Goal: Information Seeking & Learning: Learn about a topic

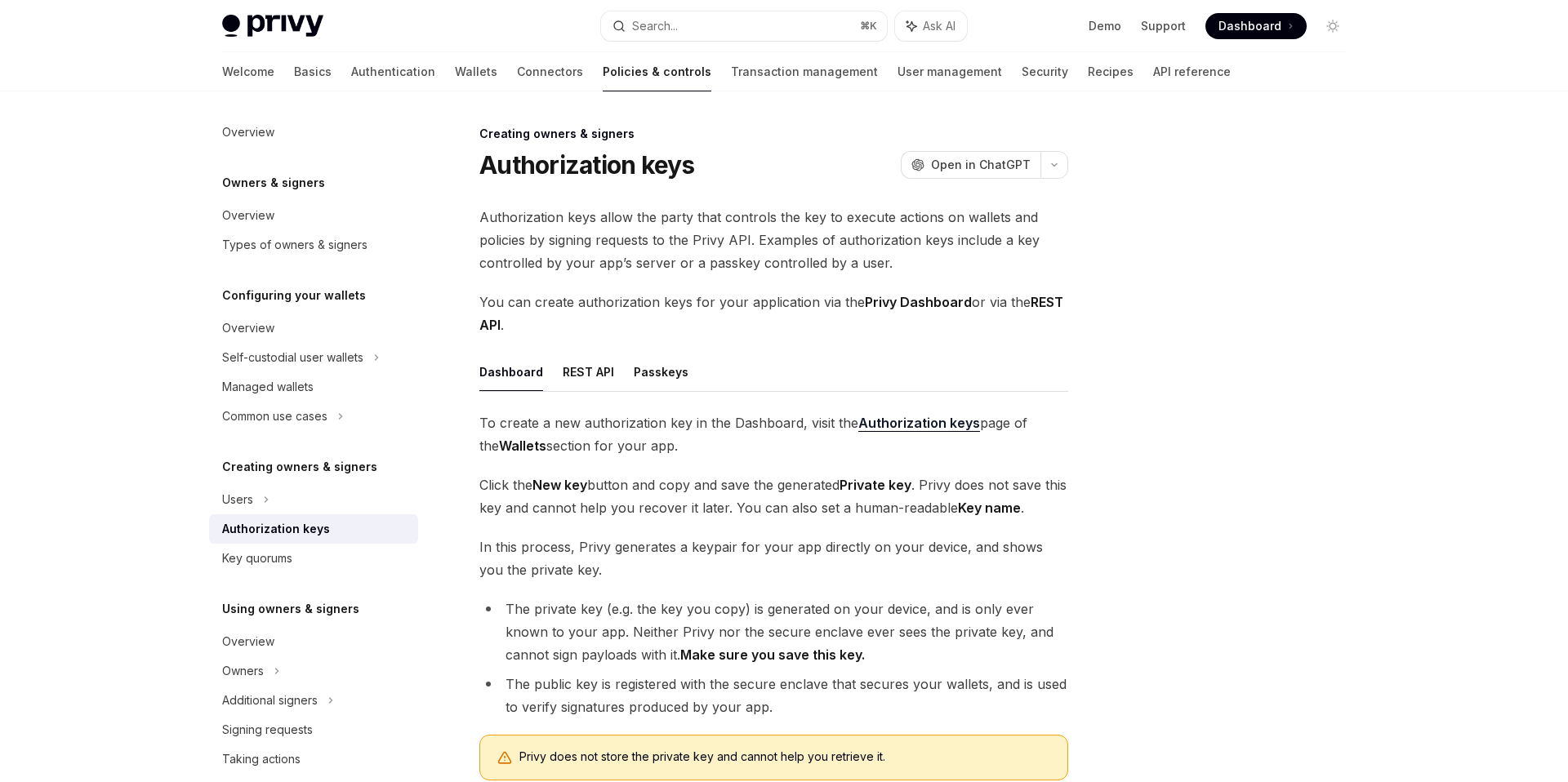
scroll to position [234, 0]
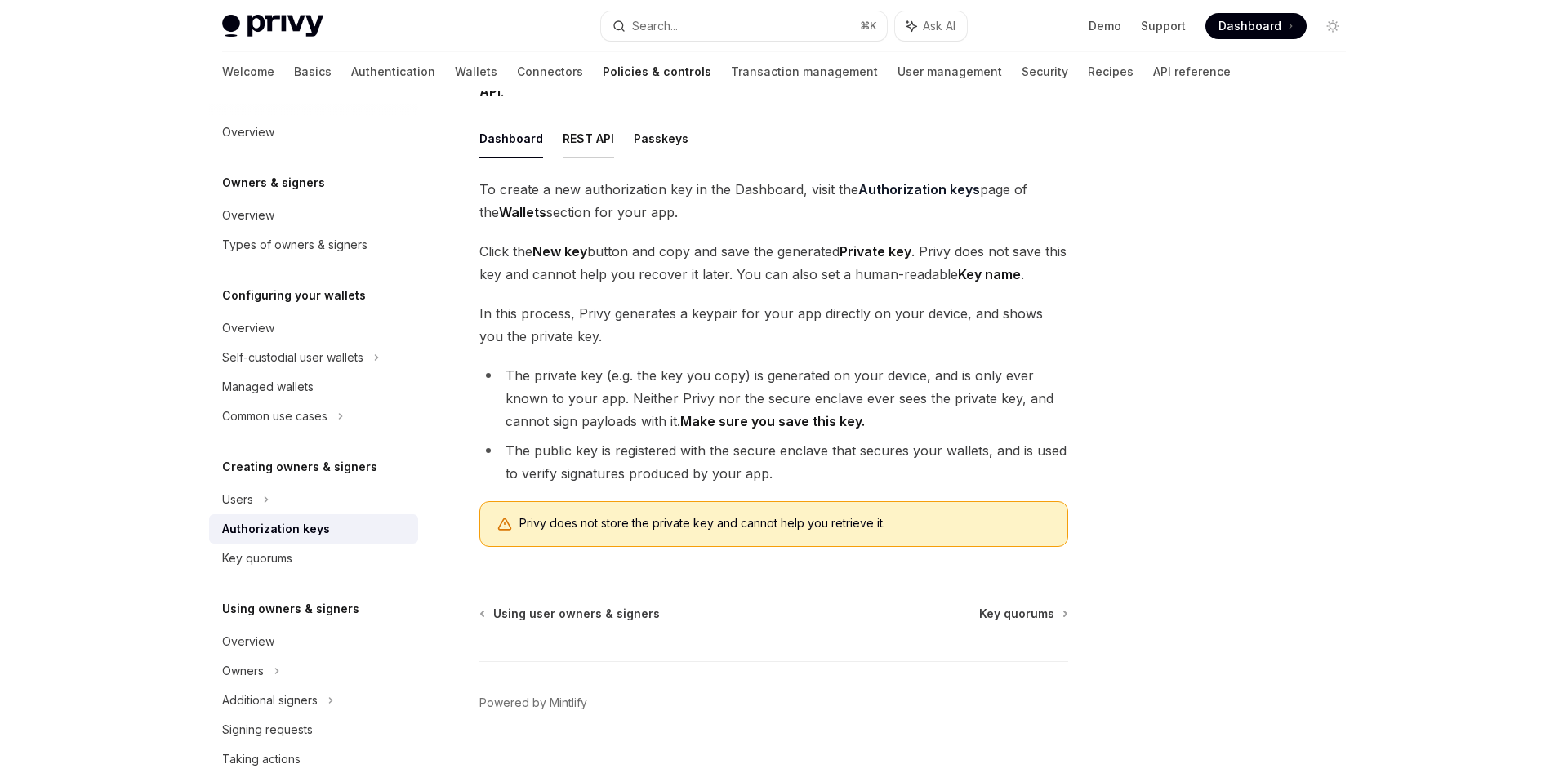
click at [591, 145] on button "REST API" at bounding box center [588, 138] width 51 height 38
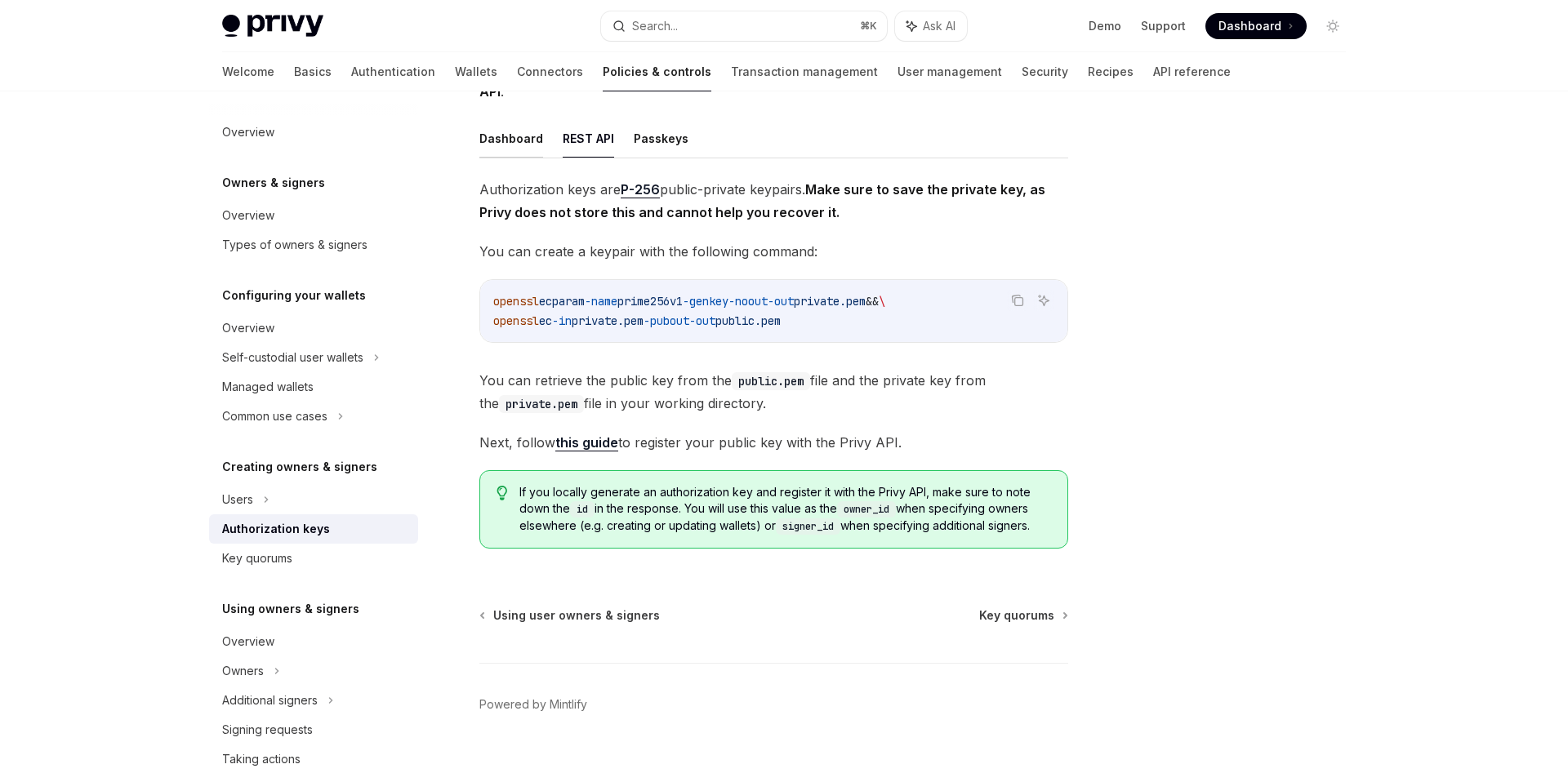
click at [529, 136] on button "Dashboard" at bounding box center [511, 138] width 64 height 38
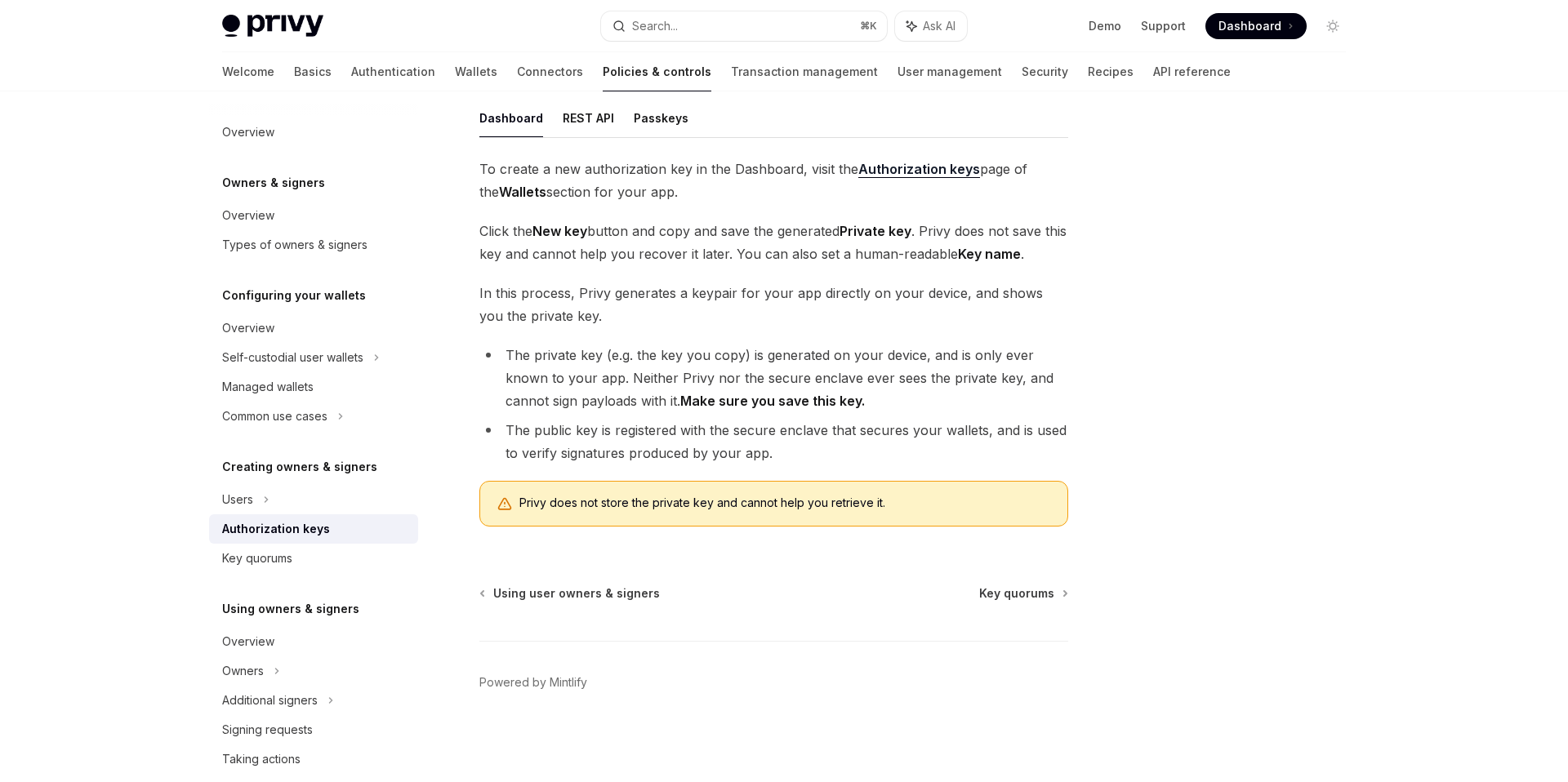
type textarea "*"
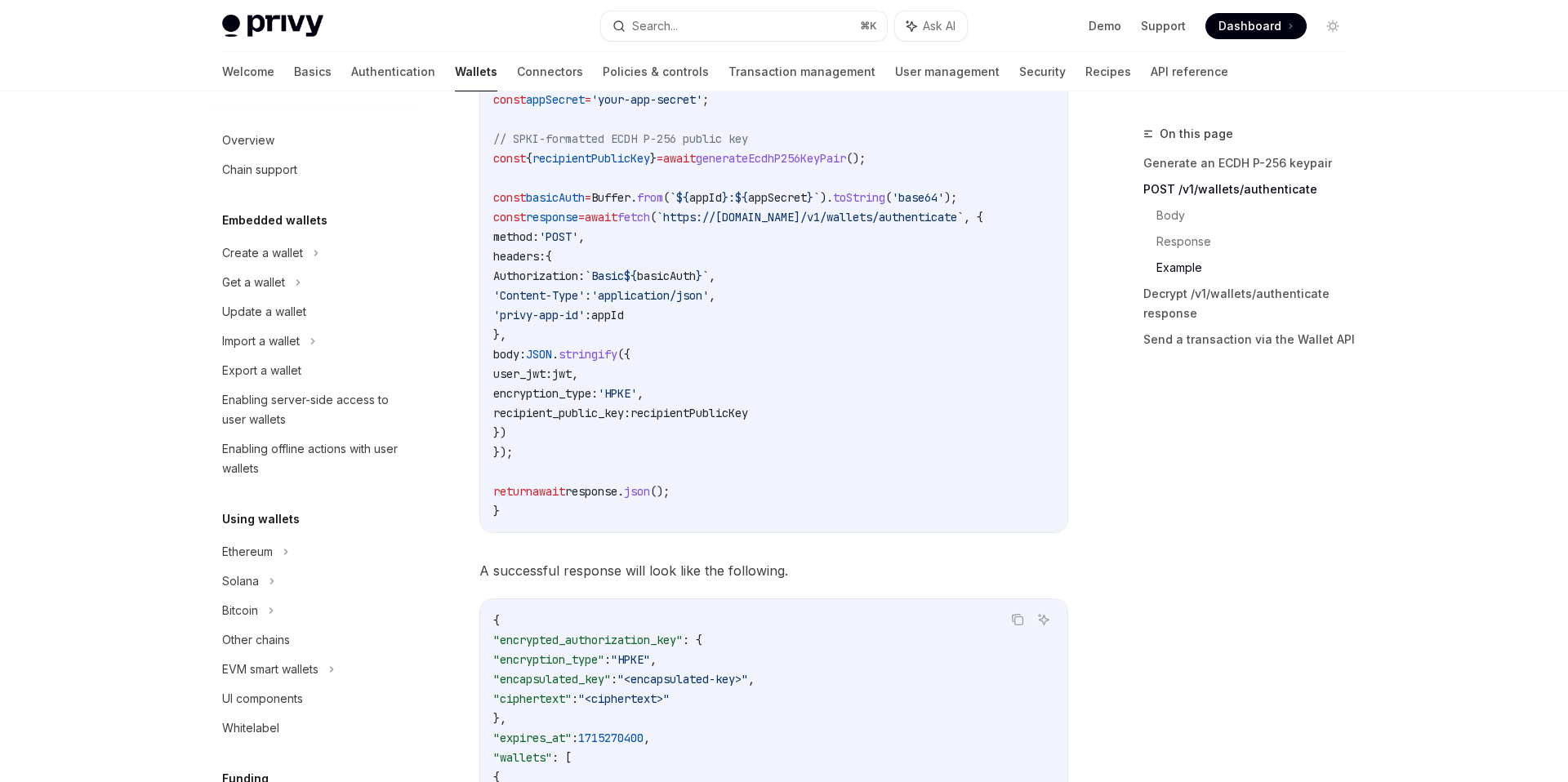
scroll to position [2610, 0]
